Goal: Navigation & Orientation: Find specific page/section

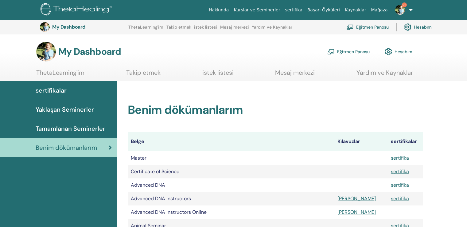
scroll to position [383, 0]
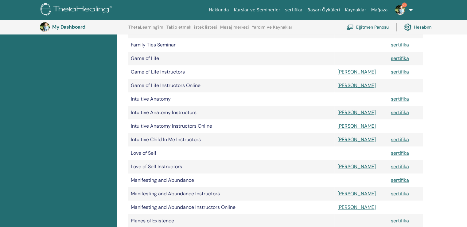
click at [404, 10] on img at bounding box center [400, 10] width 10 height 10
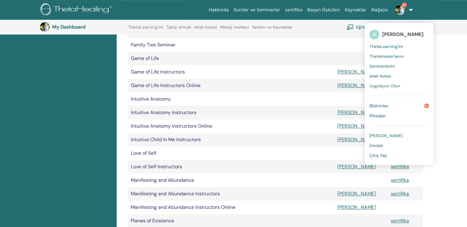
click at [439, 47] on div "Benim dökümanlarım Belge Kılavuzlar sertifikalar Master sertifika Certificate o…" at bounding box center [292, 155] width 351 height 916
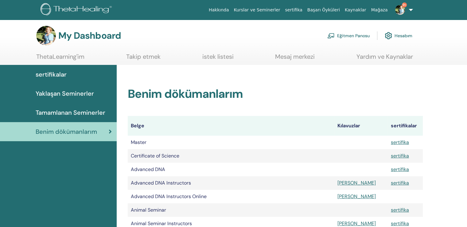
scroll to position [0, 0]
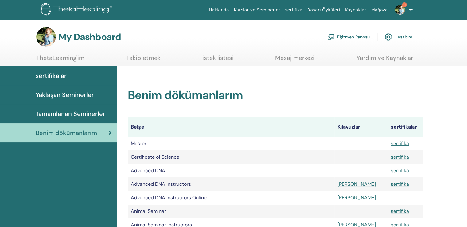
click at [358, 35] on link "Eğitmen Panosu" at bounding box center [349, 37] width 42 height 14
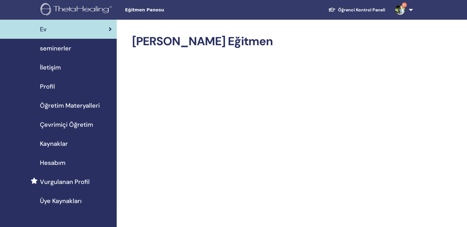
click at [57, 46] on span "seminerler" at bounding box center [55, 48] width 31 height 9
